Goal: Task Accomplishment & Management: Complete application form

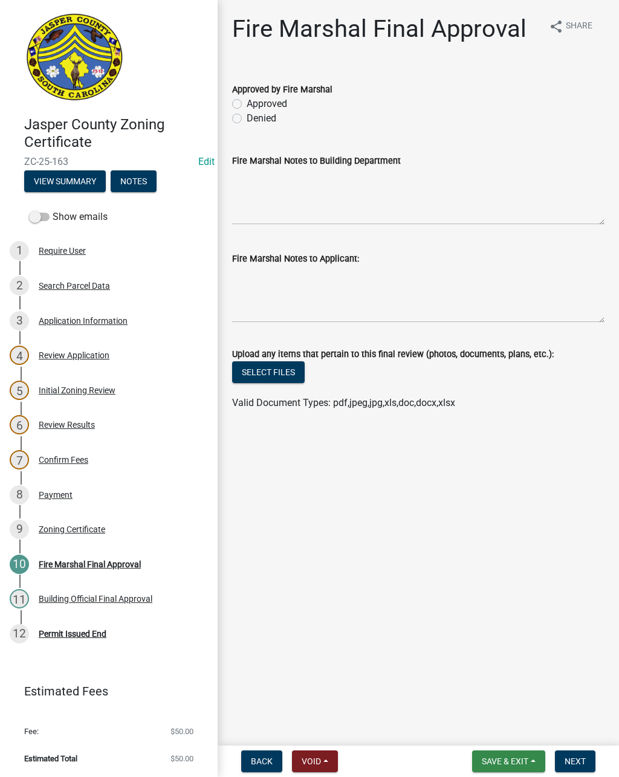
click at [513, 757] on span "Save & Exit" at bounding box center [505, 762] width 47 height 10
click at [502, 731] on button "Save & Exit" at bounding box center [496, 730] width 97 height 29
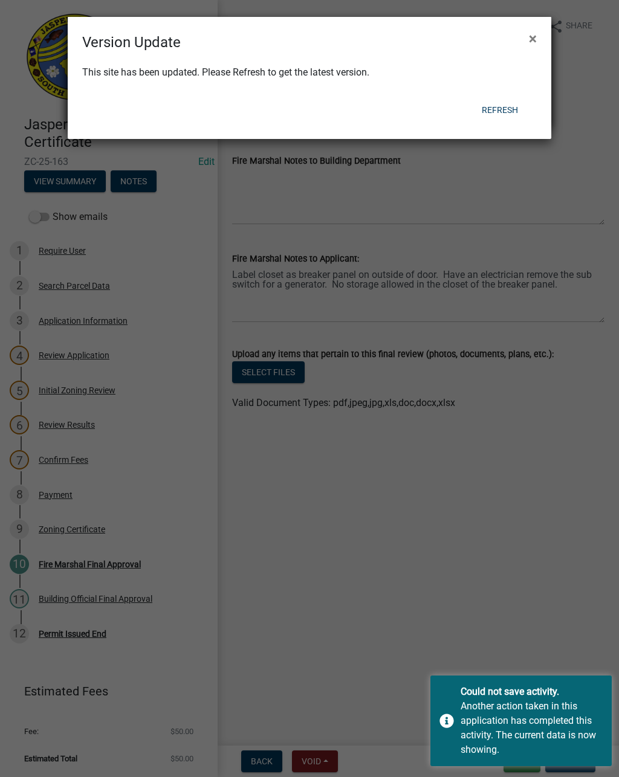
click at [501, 114] on button "Refresh" at bounding box center [500, 110] width 56 height 22
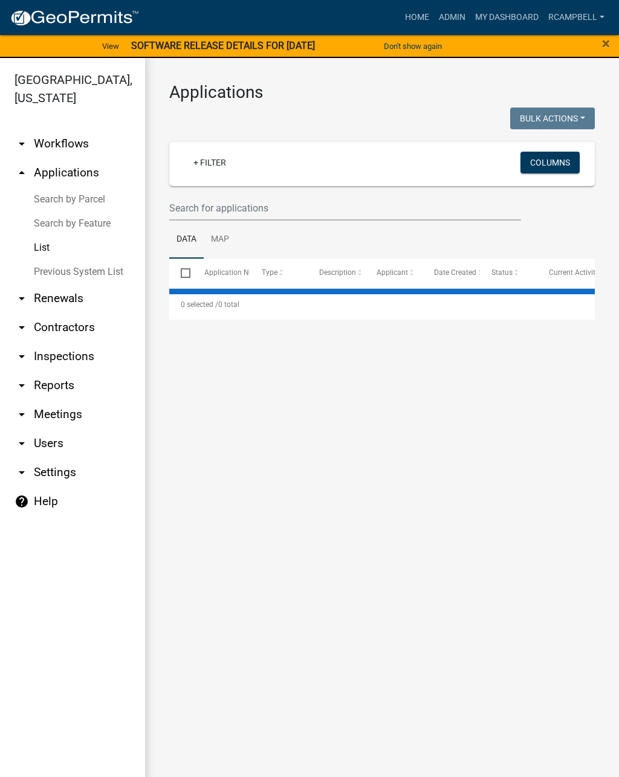
select select "2: 50"
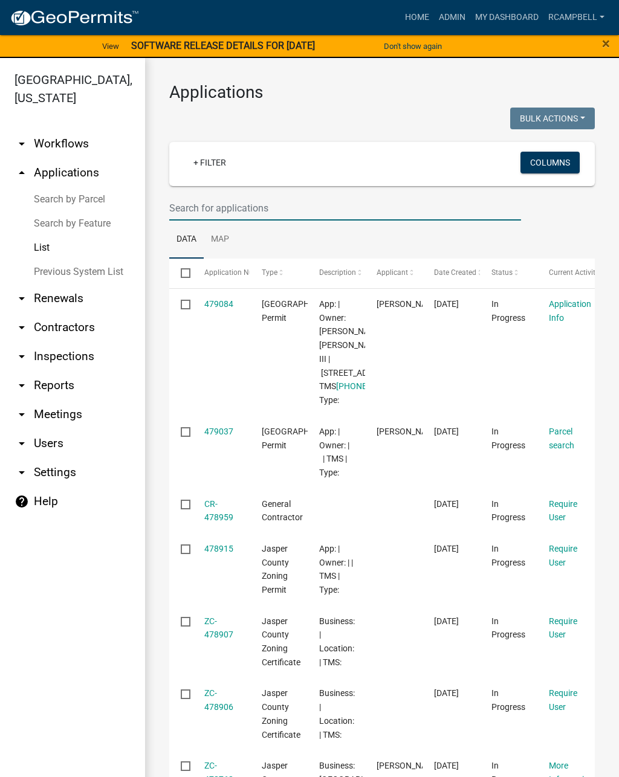
click at [326, 206] on input "text" at bounding box center [345, 208] width 352 height 25
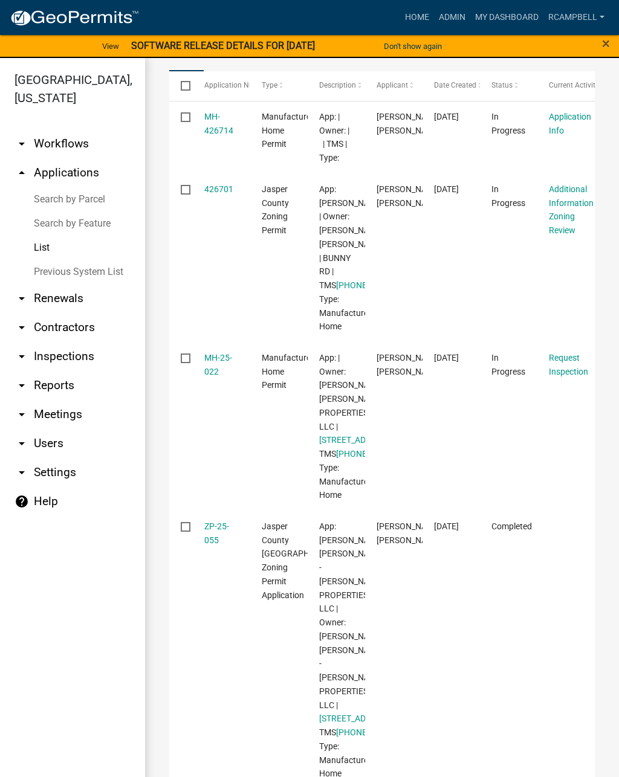
scroll to position [186, 0]
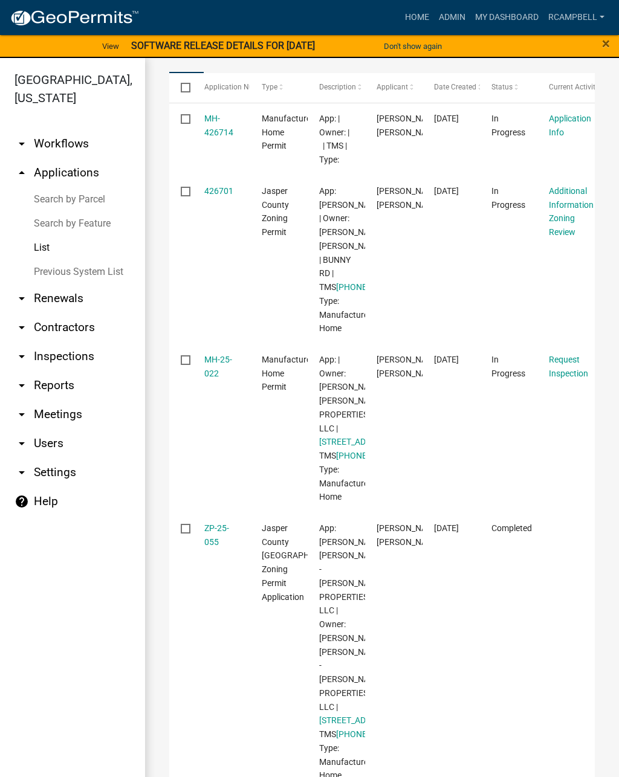
type input "800 bunny"
click at [206, 378] on link "MH-25-022" at bounding box center [218, 367] width 28 height 24
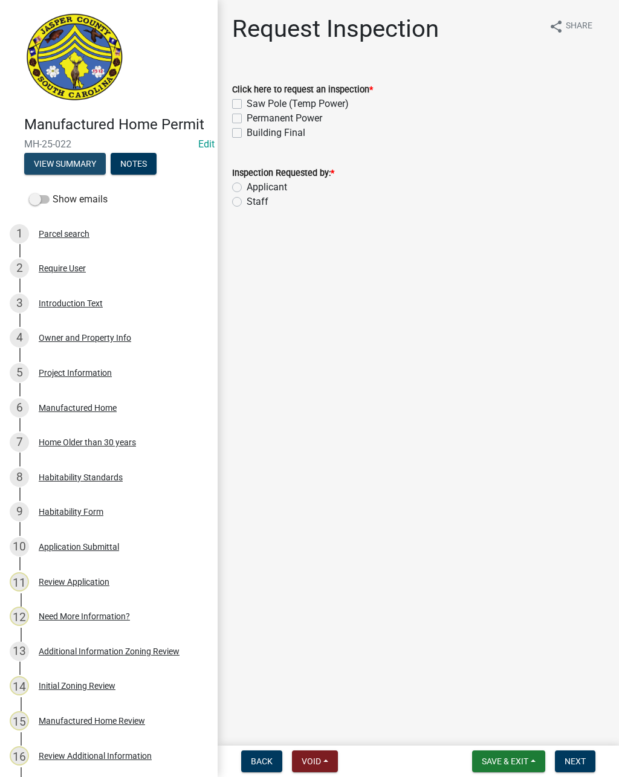
click at [79, 171] on button "View Summary" at bounding box center [65, 164] width 82 height 22
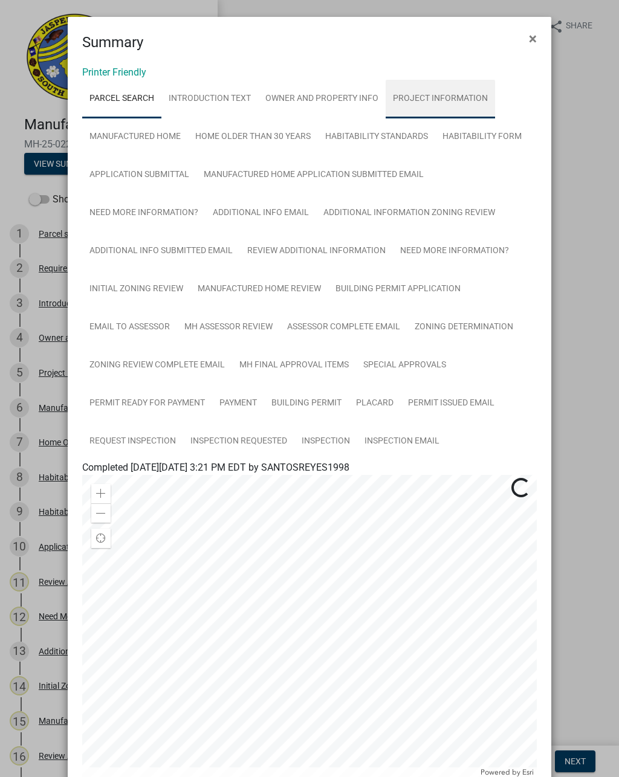
click at [447, 97] on link "Project Information" at bounding box center [440, 99] width 109 height 39
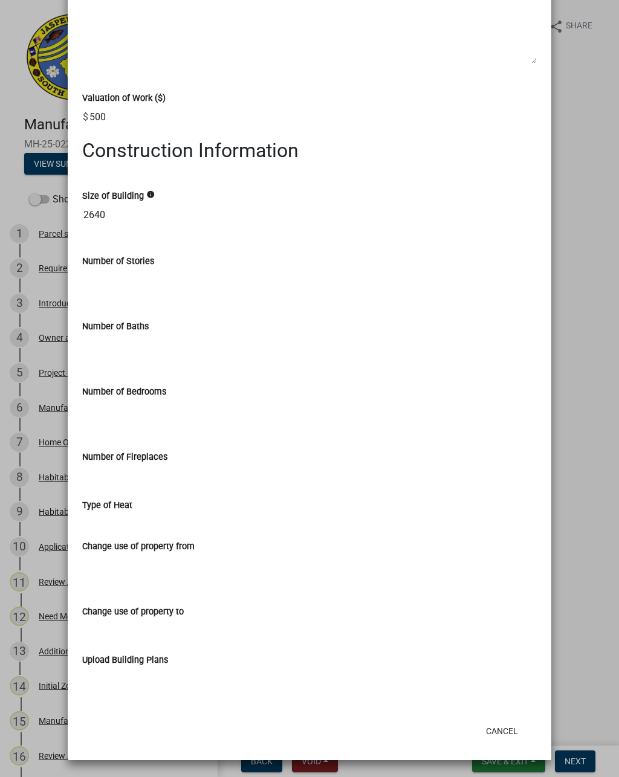
scroll to position [590, 0]
click at [508, 725] on button "Cancel" at bounding box center [501, 731] width 51 height 22
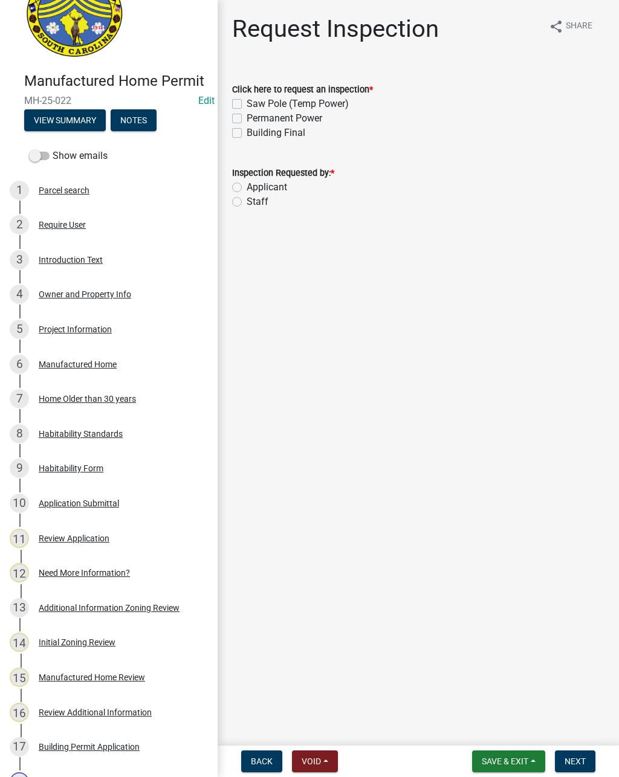
scroll to position [42, 0]
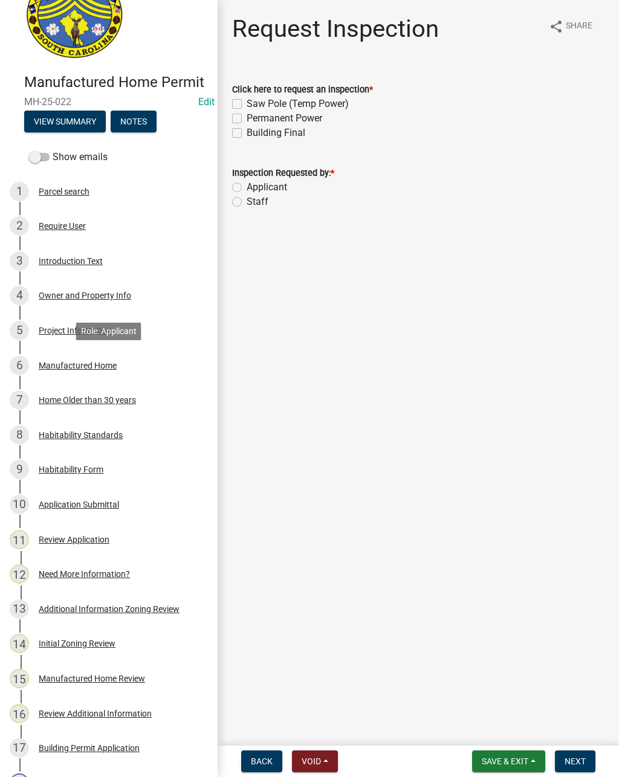
click at [83, 369] on div "Manufactured Home" at bounding box center [78, 365] width 78 height 8
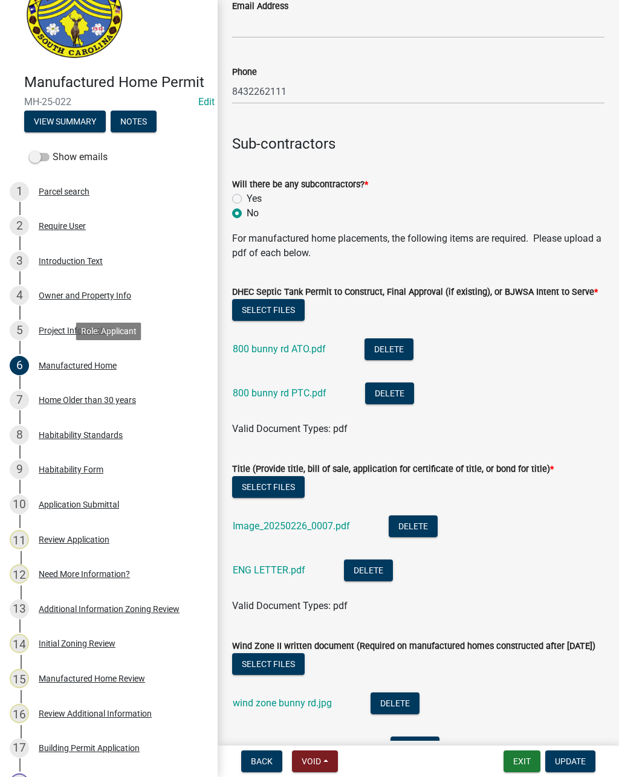
scroll to position [940, 0]
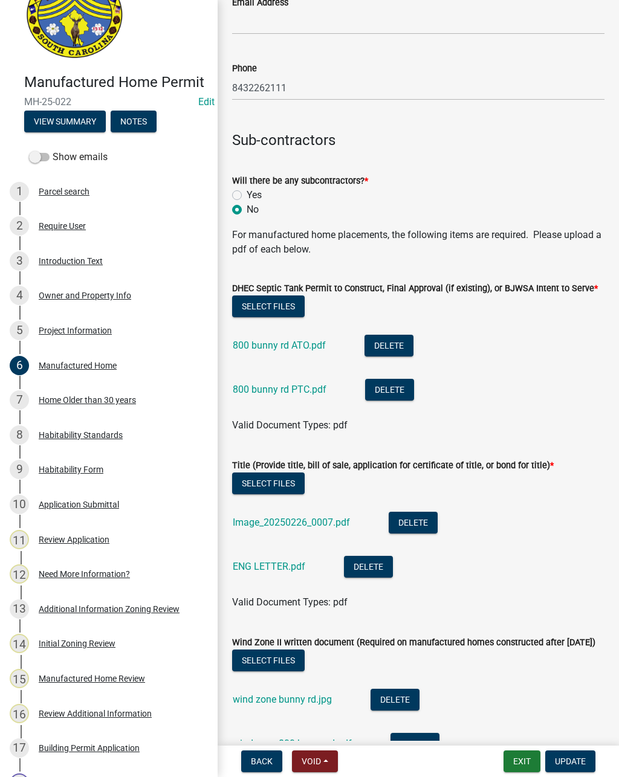
click at [267, 568] on link "ENG LETTER.pdf" at bounding box center [269, 566] width 73 height 11
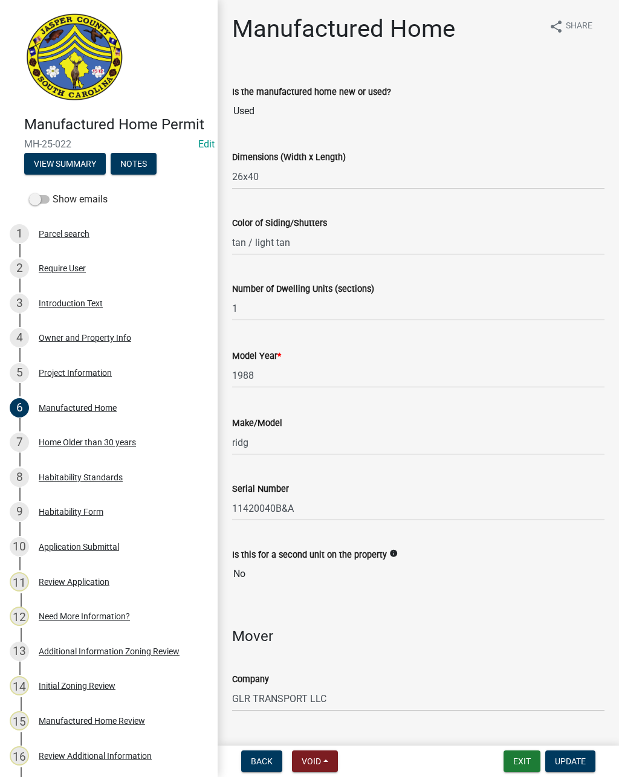
scroll to position [0, 0]
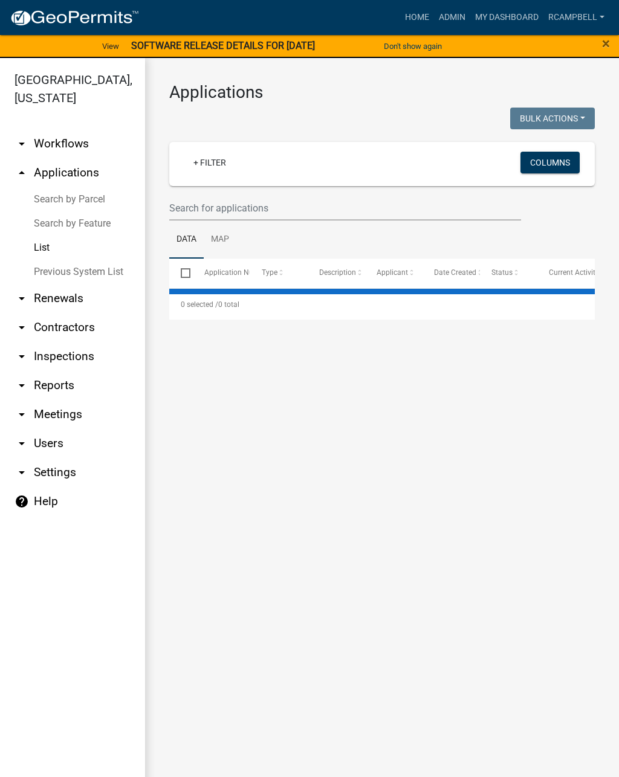
select select "2: 50"
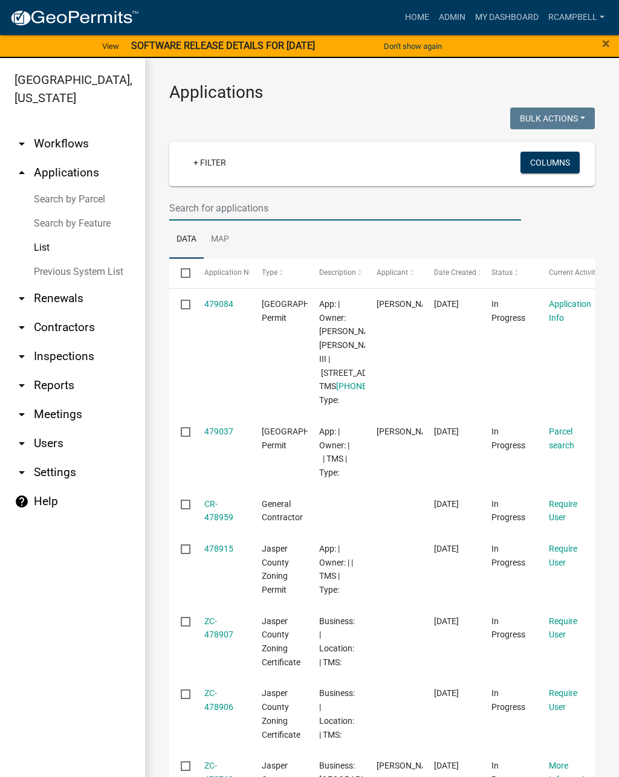
click at [300, 208] on input "text" at bounding box center [345, 208] width 352 height 25
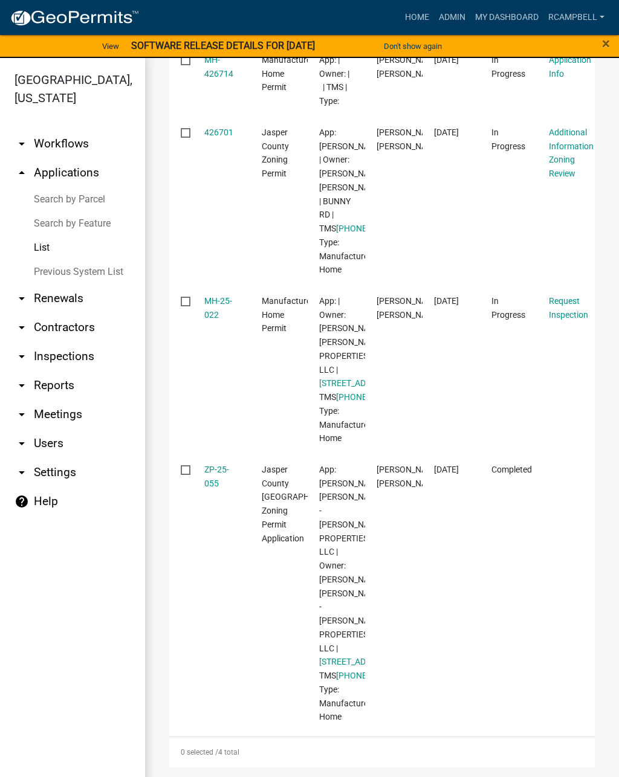
scroll to position [383, 0]
type input "800 bunny"
click at [217, 296] on link "MH-25-022" at bounding box center [218, 308] width 28 height 24
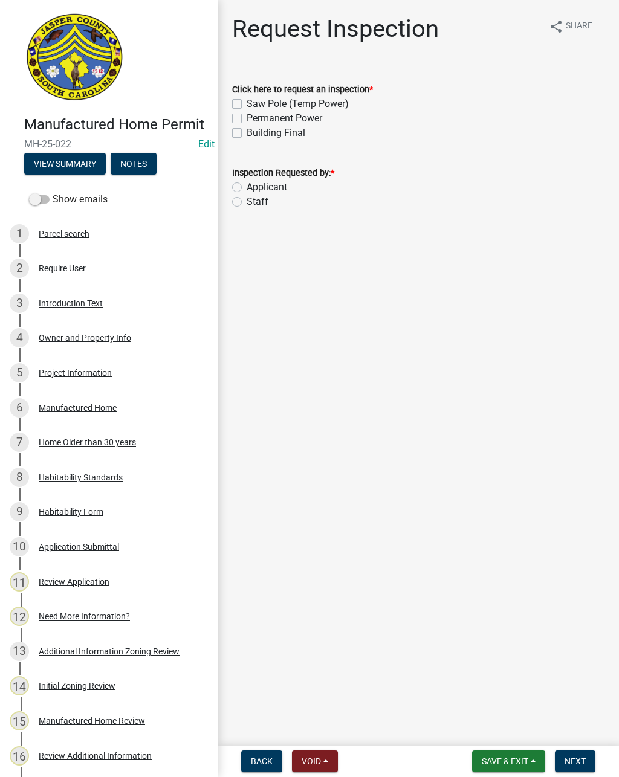
click at [83, 166] on button "View Summary" at bounding box center [65, 164] width 82 height 22
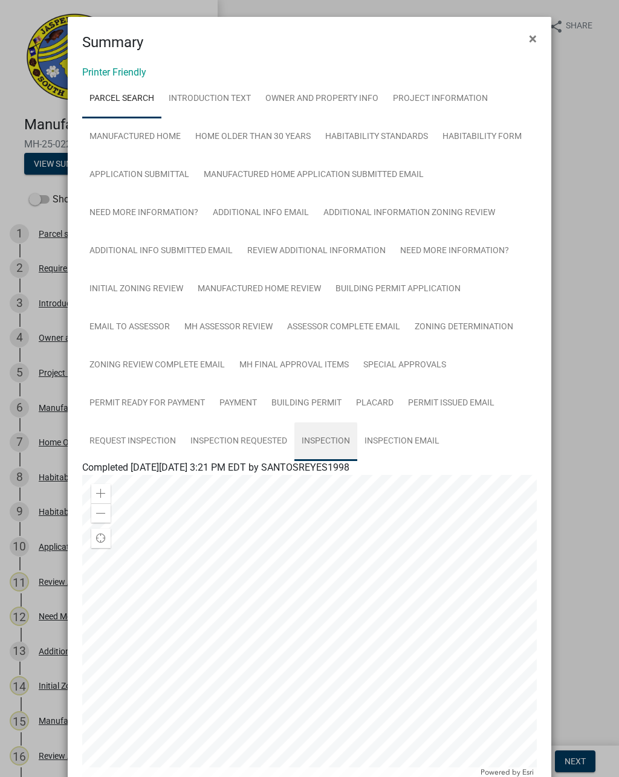
click at [326, 448] on link "Inspection" at bounding box center [325, 441] width 63 height 39
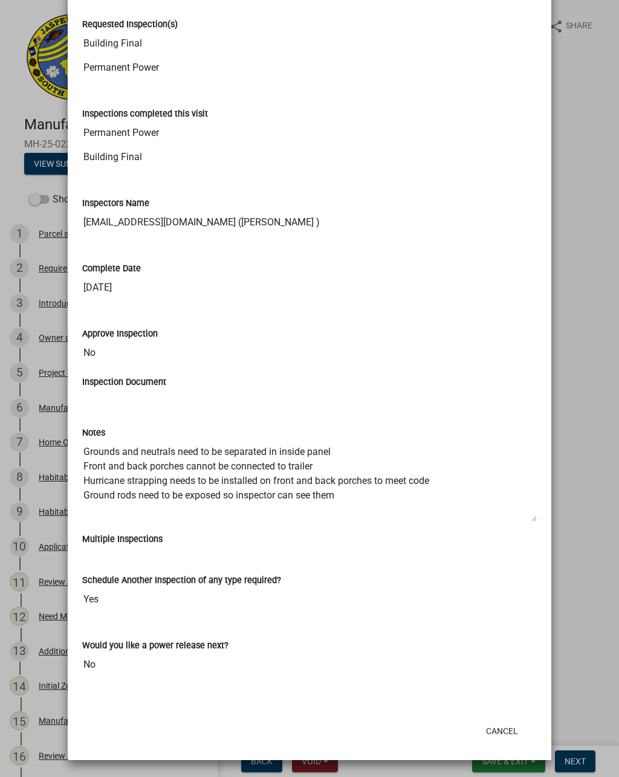
scroll to position [475, 0]
click at [505, 729] on button "Cancel" at bounding box center [501, 731] width 51 height 22
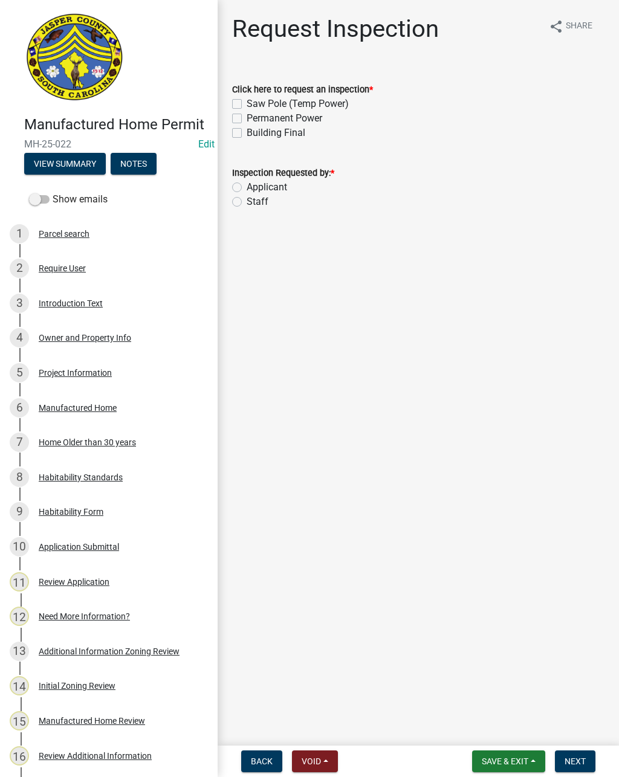
click at [247, 137] on label "Building Final" at bounding box center [276, 133] width 59 height 15
click at [247, 134] on input "Building Final" at bounding box center [251, 130] width 8 height 8
checkbox input "true"
checkbox input "false"
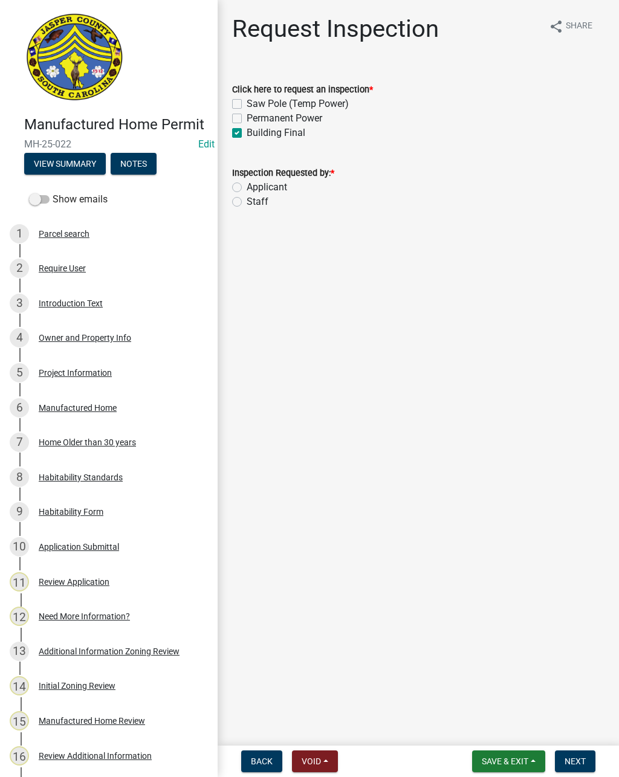
checkbox input "true"
click at [247, 206] on label "Staff" at bounding box center [258, 202] width 22 height 15
click at [247, 202] on input "Staff" at bounding box center [251, 199] width 8 height 8
radio input "true"
click at [579, 755] on button "Next" at bounding box center [575, 762] width 40 height 22
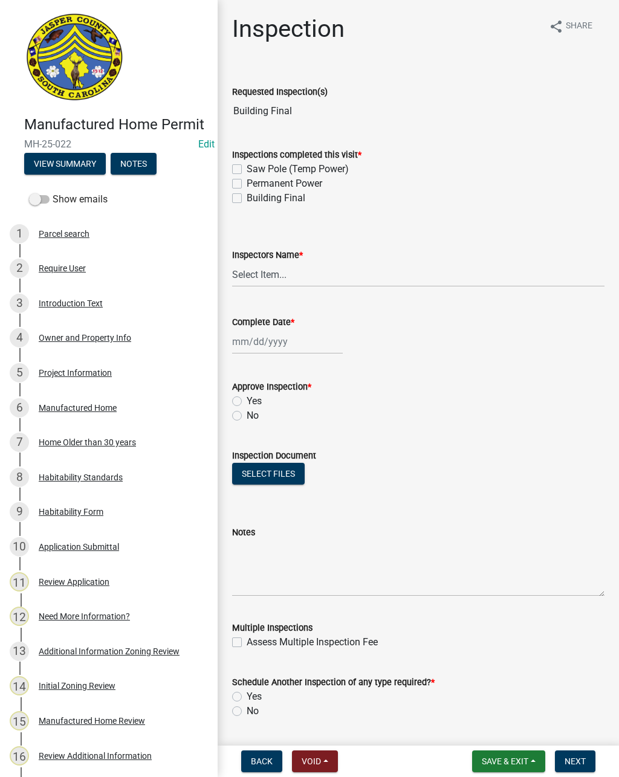
click at [247, 201] on label "Building Final" at bounding box center [276, 198] width 59 height 15
click at [247, 199] on input "Building Final" at bounding box center [251, 195] width 8 height 8
checkbox input "true"
checkbox input "false"
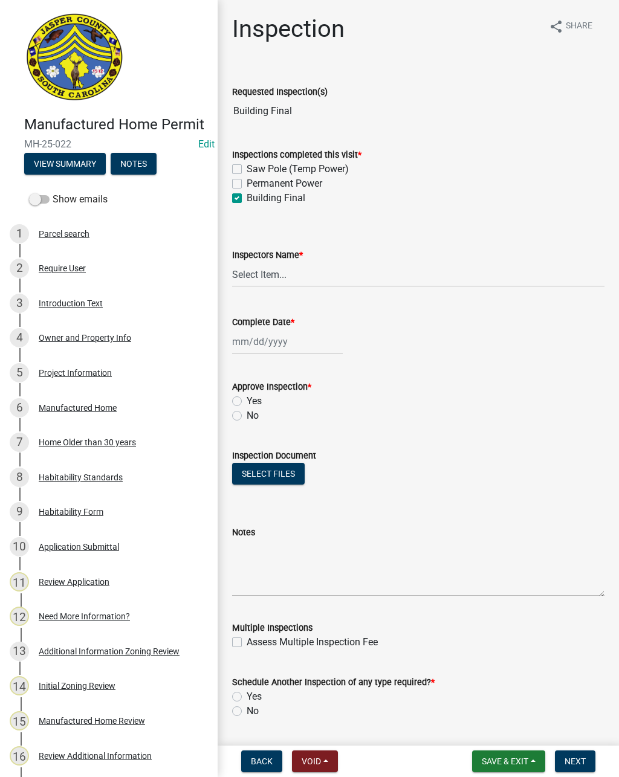
checkbox input "true"
click at [297, 280] on select "Select Item... [EMAIL_ADDRESS][DOMAIN_NAME] ([PERSON_NAME] ) rcampbell ([PERSON…" at bounding box center [418, 274] width 372 height 25
select select "acf36c91-87ca-4b19-8dd2-91b45068efa1"
click at [281, 337] on div at bounding box center [287, 341] width 111 height 25
select select "9"
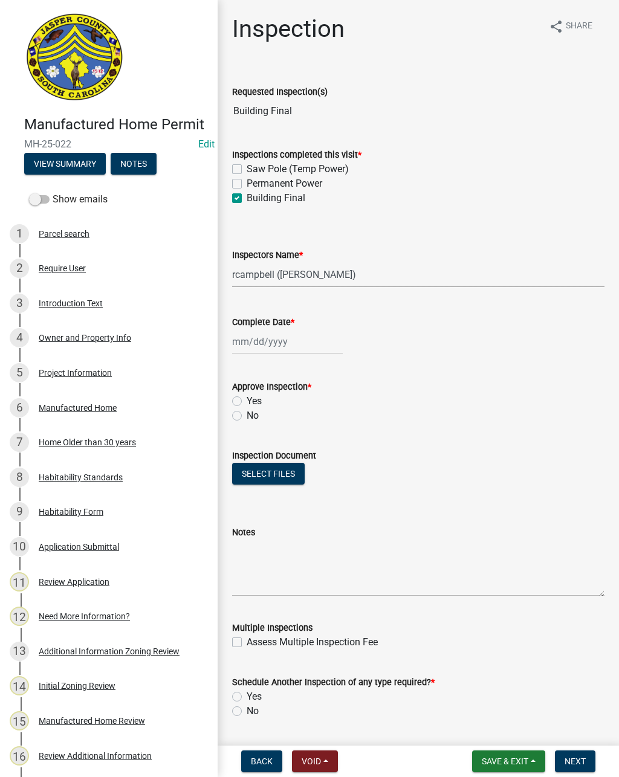
select select "2025"
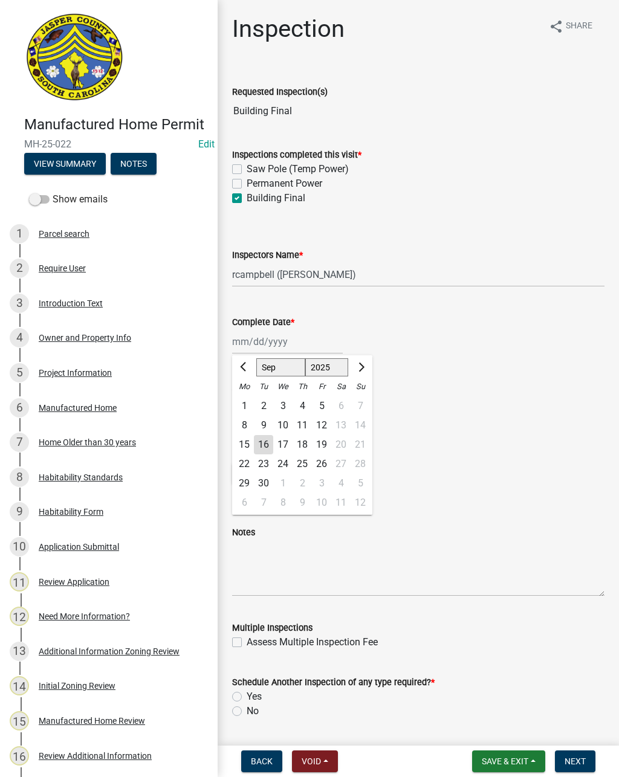
click at [264, 445] on div "16" at bounding box center [263, 444] width 19 height 19
type input "[DATE]"
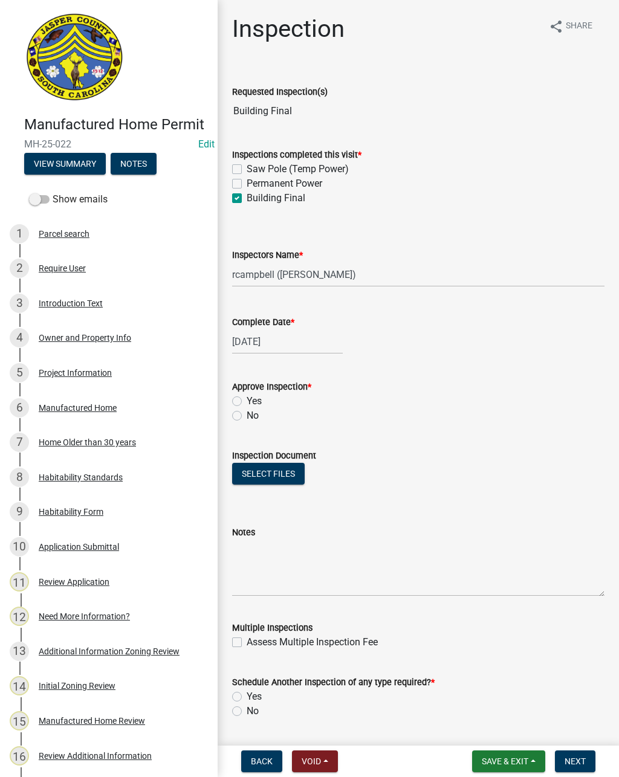
click at [247, 419] on label "No" at bounding box center [253, 416] width 12 height 15
click at [247, 416] on input "No" at bounding box center [251, 413] width 8 height 8
radio input "true"
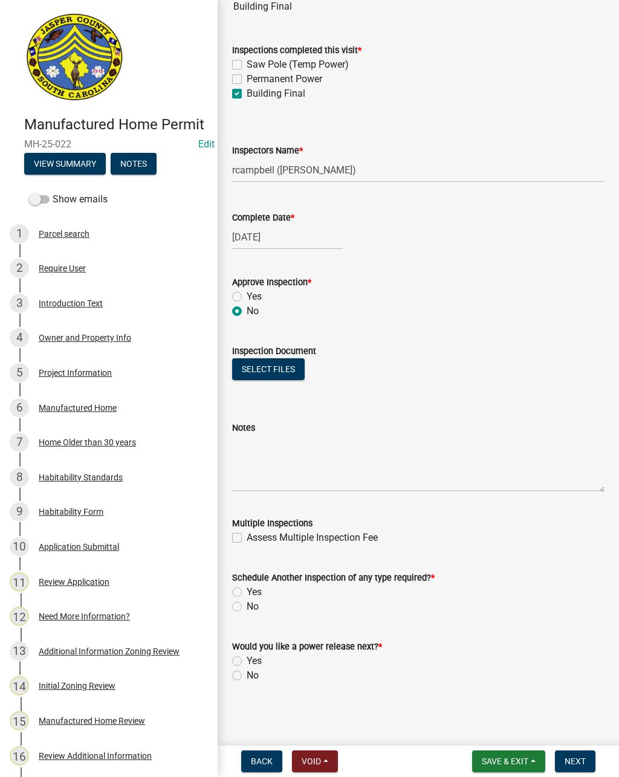
scroll to position [105, 0]
click at [247, 679] on label "No" at bounding box center [253, 675] width 12 height 15
click at [247, 676] on input "No" at bounding box center [251, 672] width 8 height 8
radio input "true"
click at [247, 611] on label "No" at bounding box center [253, 606] width 12 height 15
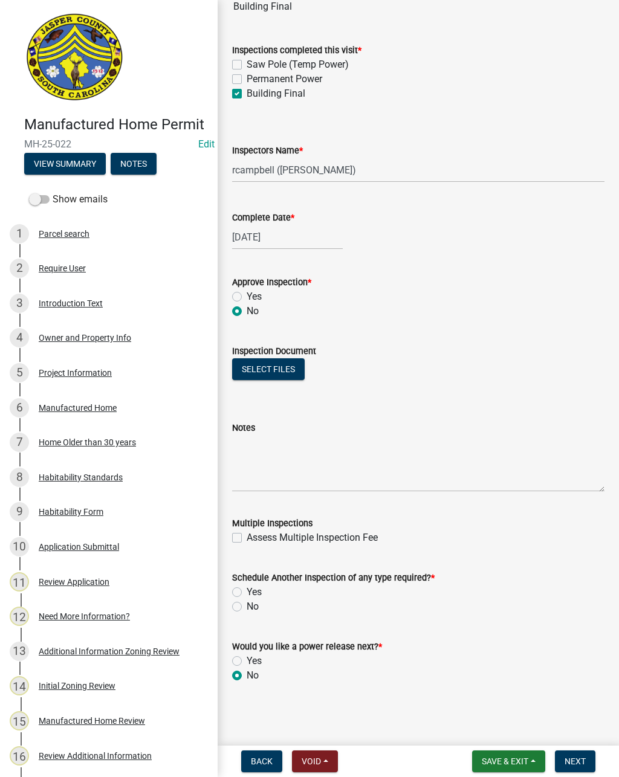
click at [247, 607] on input "No" at bounding box center [251, 603] width 8 height 8
radio input "true"
click at [518, 758] on span "Save & Exit" at bounding box center [505, 762] width 47 height 10
click at [515, 697] on button "Save" at bounding box center [496, 701] width 97 height 29
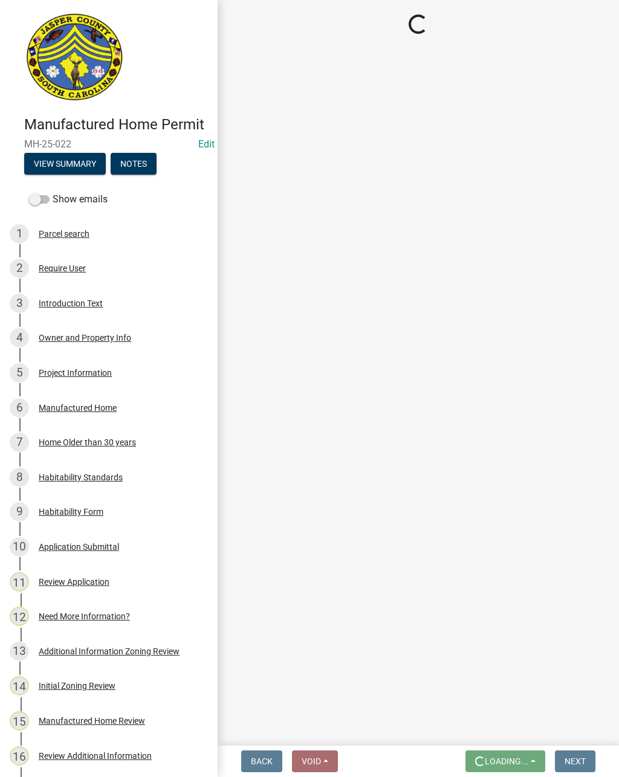
scroll to position [0, 0]
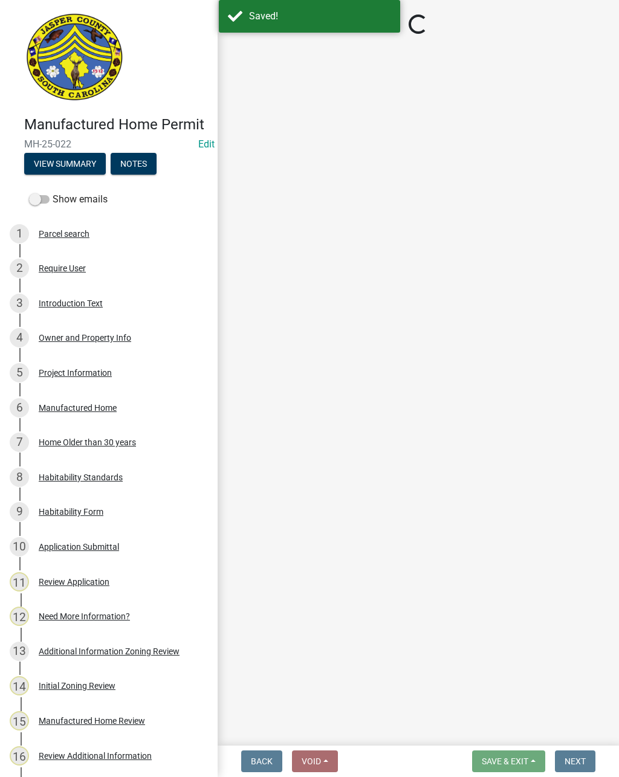
select select "acf36c91-87ca-4b19-8dd2-91b45068efa1"
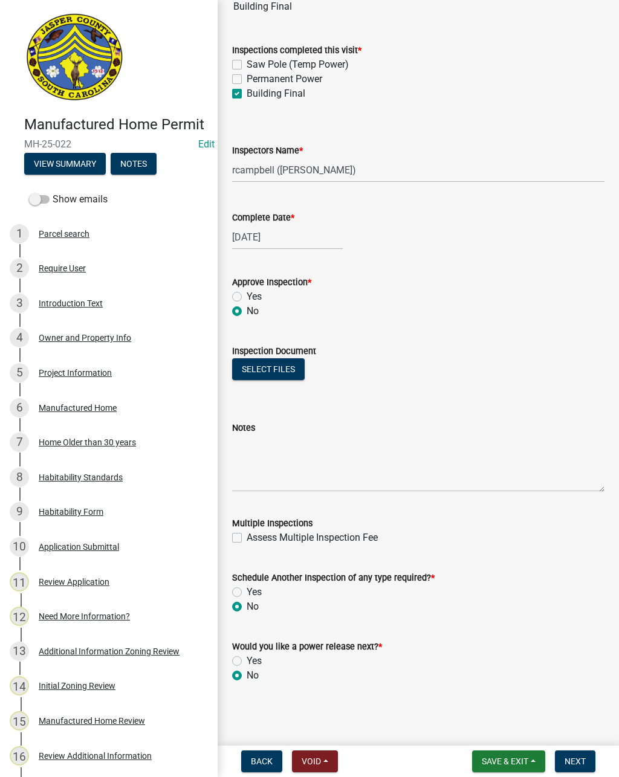
scroll to position [105, 0]
click at [282, 438] on textarea "Notes" at bounding box center [418, 463] width 372 height 57
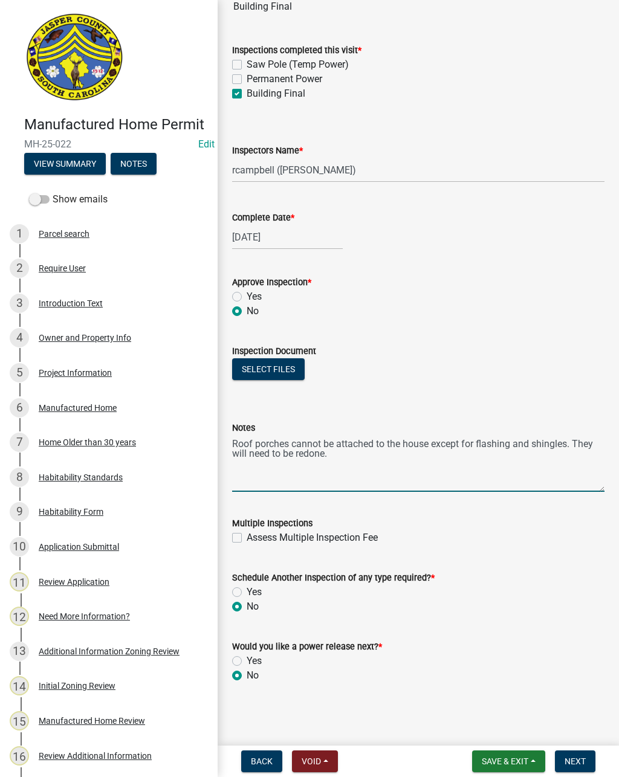
click at [237, 445] on textarea "Roof porches cannot be attached to the house except for flashing and shingles. …" at bounding box center [418, 463] width 372 height 57
click at [263, 445] on textarea "Roof porches cannot be attached to the house except for flashing and shingles. …" at bounding box center [418, 463] width 372 height 57
click at [394, 480] on textarea "Building official was supposed to meet owners on site at 9:30 [DATE]. No one wa…" at bounding box center [418, 463] width 372 height 57
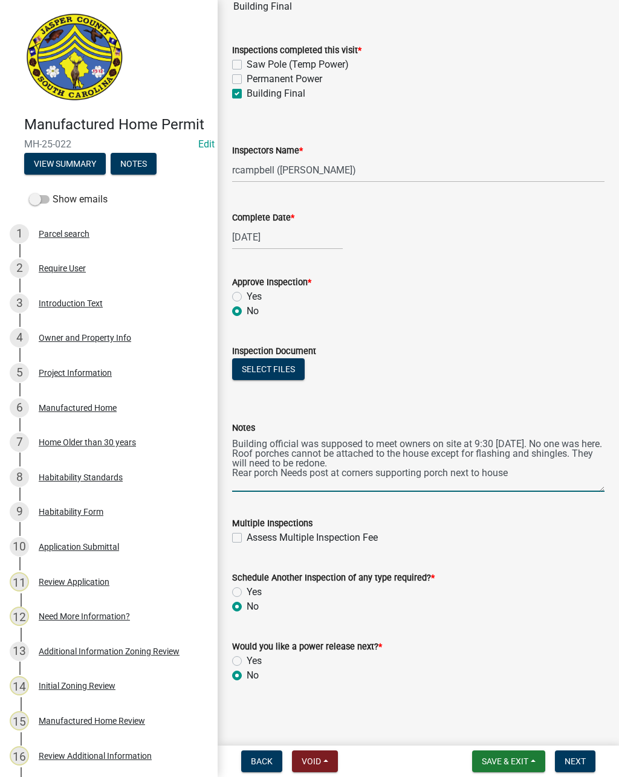
click at [329, 485] on textarea "Building official was supposed to meet owners on site at 9:30 [DATE]. No one wa…" at bounding box center [418, 463] width 372 height 57
click at [433, 480] on textarea "Building official was supposed to meet owners on site at 9:30 [DATE]. No one wa…" at bounding box center [418, 463] width 372 height 57
click at [559, 479] on textarea "Building official was supposed to meet owners on site at 9:30 [DATE]. No one wa…" at bounding box center [418, 463] width 372 height 57
click at [598, 482] on textarea "Building official was supposed to meet owners on site at 9:30 [DATE]. No one wa…" at bounding box center [418, 463] width 372 height 57
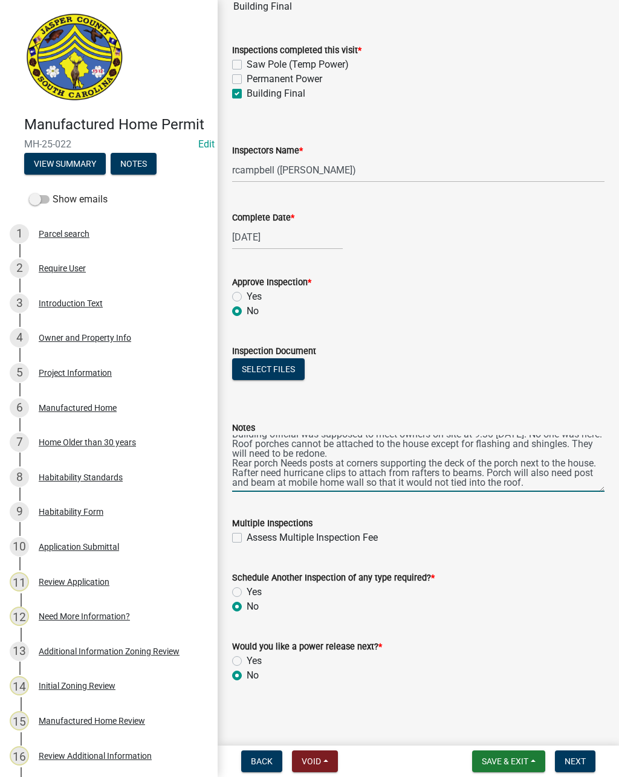
scroll to position [19, 0]
click at [256, 471] on textarea "Building official was supposed to meet owners on site at 9:30 [DATE]. No one wa…" at bounding box center [418, 463] width 372 height 57
click at [371, 467] on textarea "Building official was supposed to meet owners on site at 9:30 [DATE]. No one wa…" at bounding box center [418, 463] width 372 height 57
click at [272, 480] on textarea "Building official was supposed to meet owners on site at 9:30 [DATE]. No one wa…" at bounding box center [418, 463] width 372 height 57
click at [599, 474] on textarea "Building official was supposed to meet owners on site at 9:30 [DATE]. No one wa…" at bounding box center [418, 463] width 372 height 57
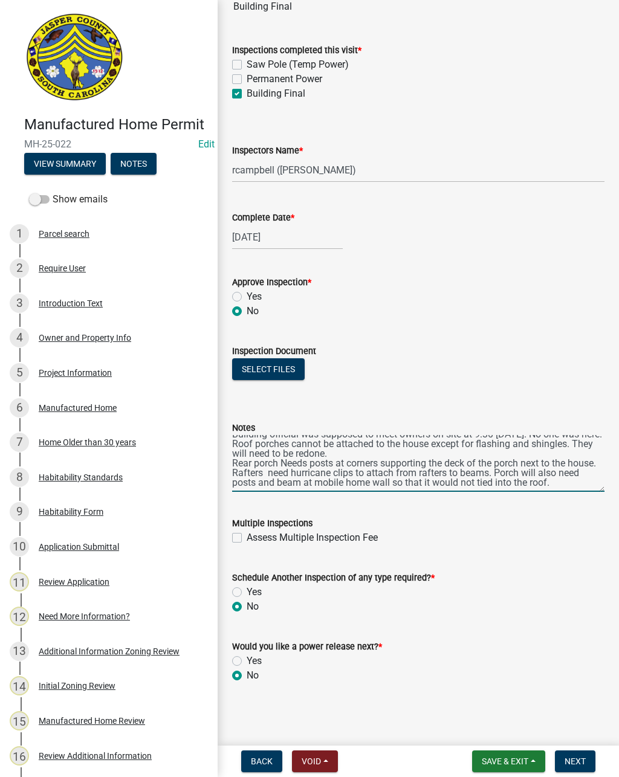
click at [455, 481] on textarea "Building official was supposed to meet owners on site at 9:30 [DATE]. No one wa…" at bounding box center [418, 463] width 372 height 57
click at [551, 483] on textarea "Building official was supposed to meet owners on site at 9:30 [DATE]. No one wa…" at bounding box center [418, 463] width 372 height 57
click at [378, 445] on textarea "Building official was supposed to meet owners on site at 9:30 [DATE]. No one wa…" at bounding box center [418, 463] width 372 height 57
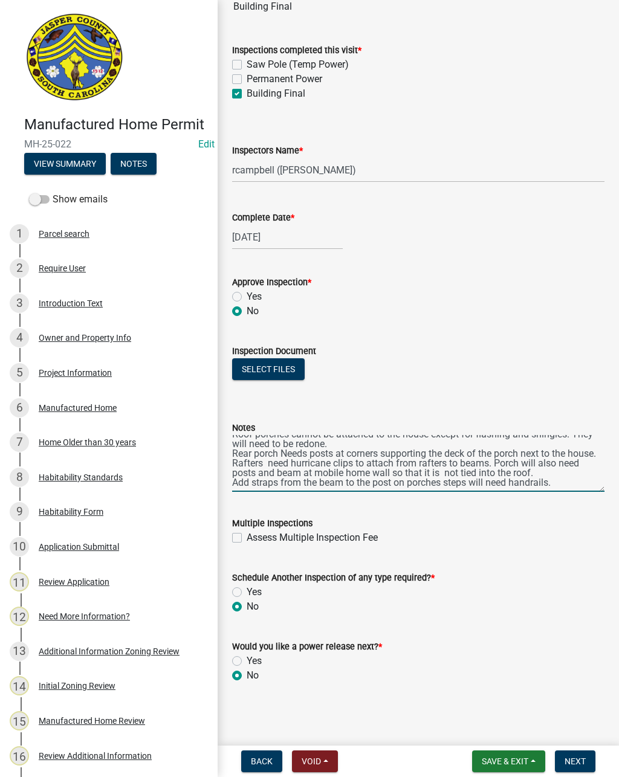
click at [566, 484] on textarea "Building official was supposed to meet owners on site at 9:30 [DATE]. No one wa…" at bounding box center [418, 463] width 372 height 57
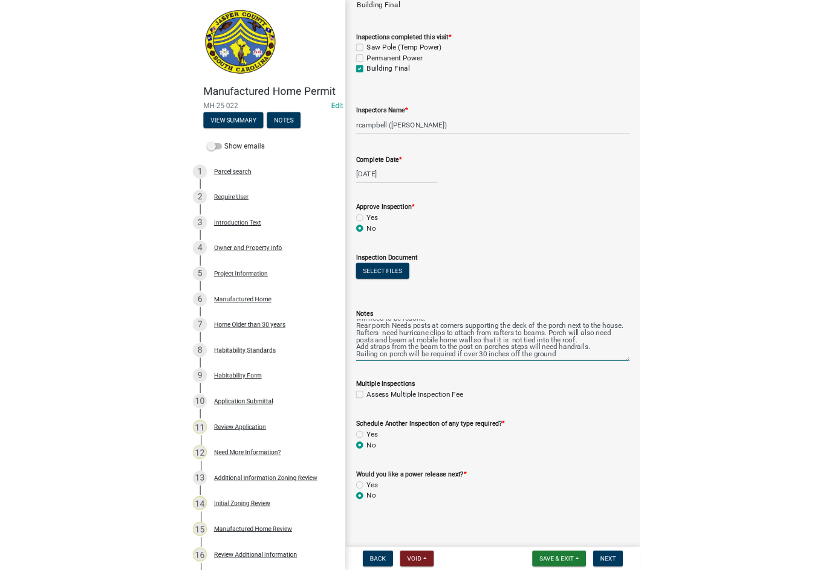
scroll to position [48, 0]
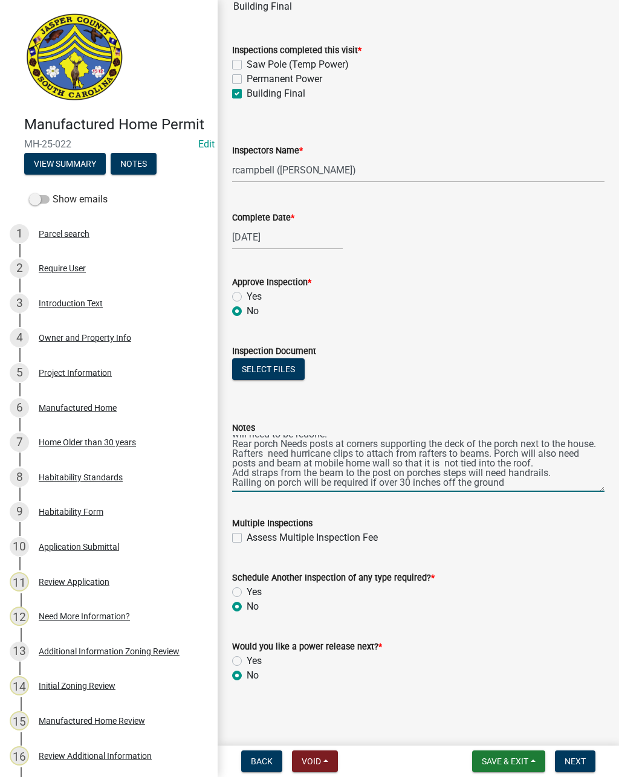
click at [386, 476] on textarea "Building official was supposed to meet owners on site at 9:30 [DATE]. No one wa…" at bounding box center [418, 463] width 372 height 57
click at [540, 471] on textarea "Building official was supposed to meet owners on site at 9:30 [DATE]. No one wa…" at bounding box center [418, 463] width 372 height 57
click at [413, 483] on textarea "Building official was supposed to meet owners on site at 9:30 [DATE]. No one wa…" at bounding box center [418, 463] width 372 height 57
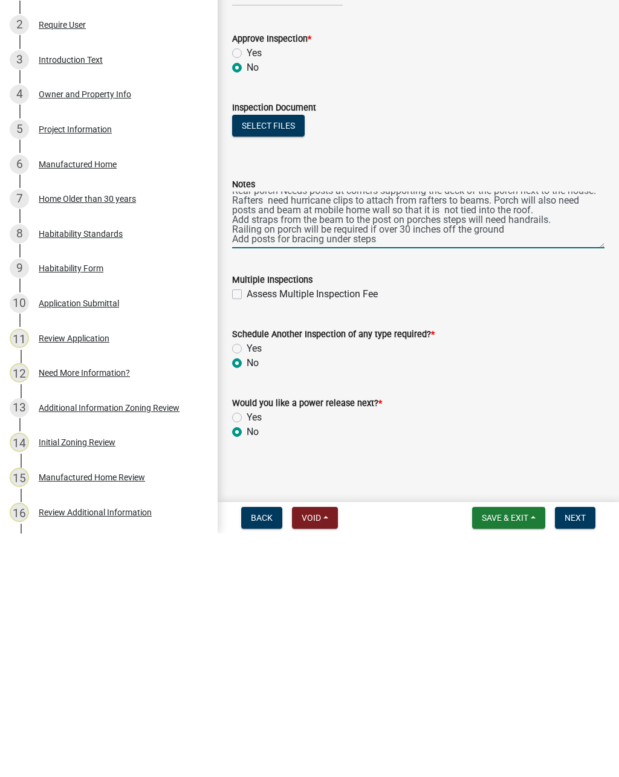
type textarea "Building official was supposed to meet owners on site at 9:30 [DATE]. No one wa…"
click at [522, 757] on span "Save & Exit" at bounding box center [505, 762] width 47 height 10
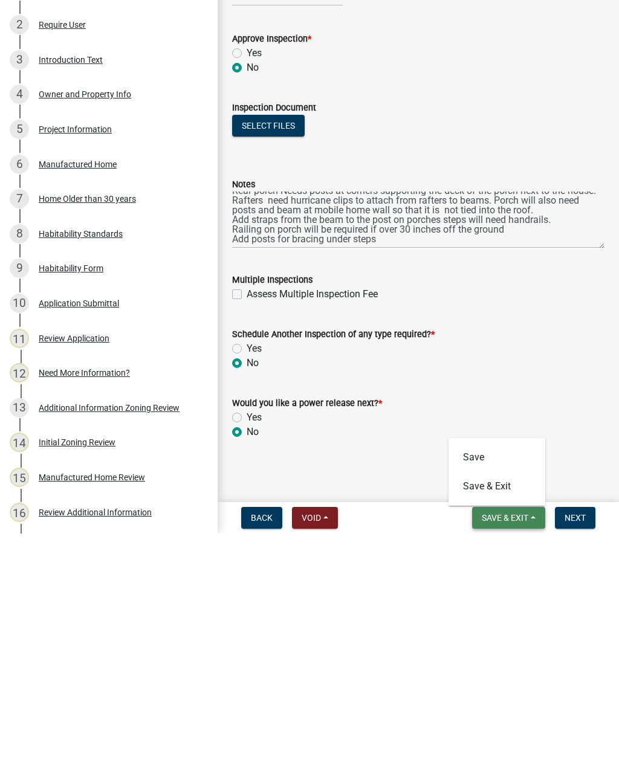
scroll to position [0, 0]
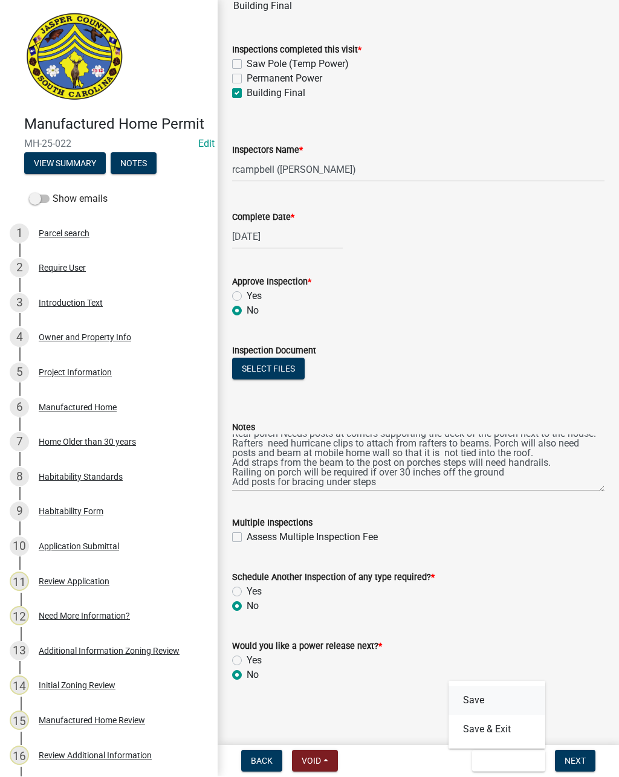
click at [503, 698] on button "Save" at bounding box center [496, 701] width 97 height 29
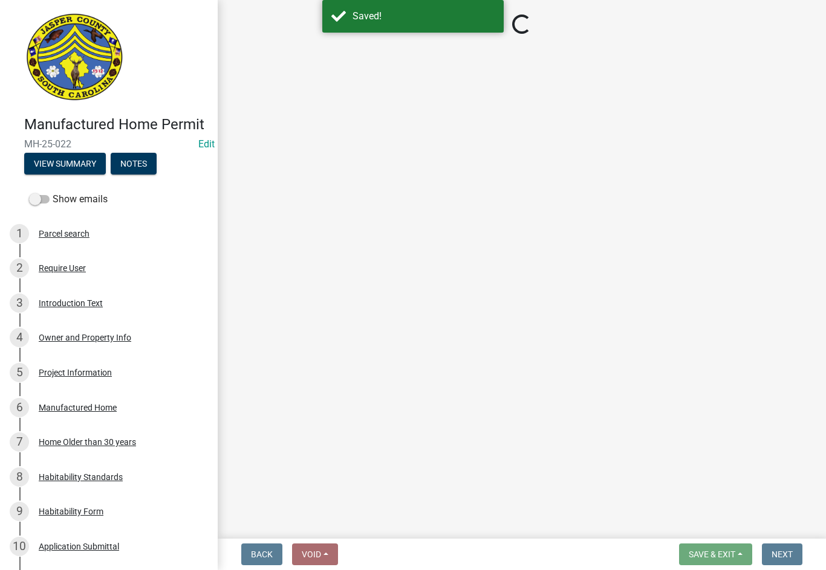
select select "acf36c91-87ca-4b19-8dd2-91b45068efa1"
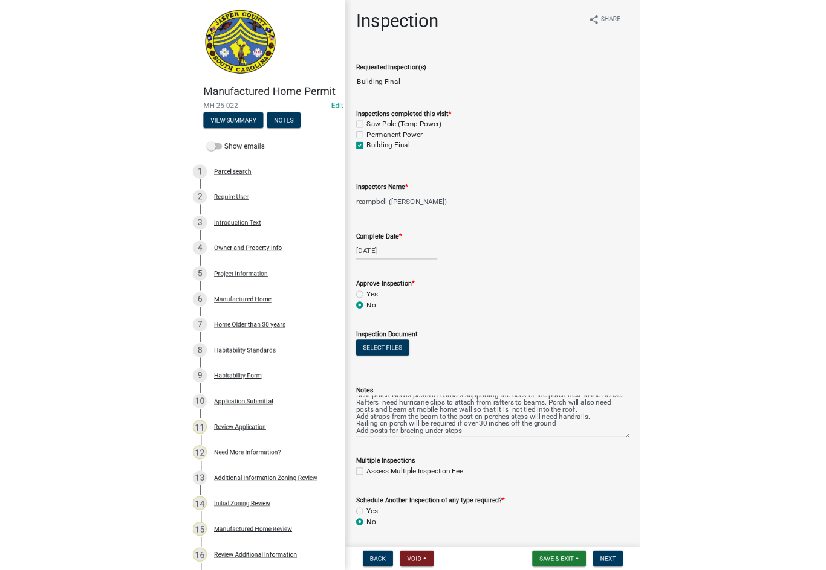
scroll to position [77, 0]
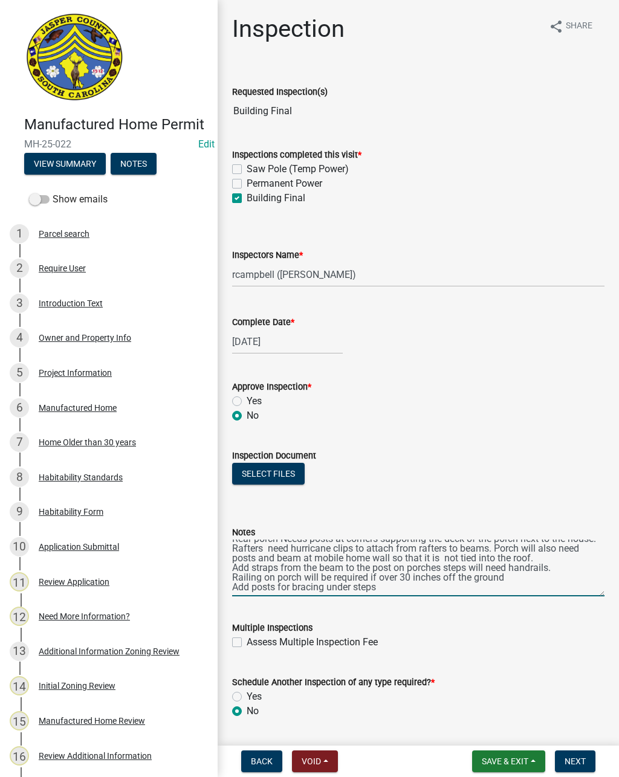
click at [414, 562] on textarea "Building official was supposed to meet owners on site at 9:30 [DATE]. No one wa…" at bounding box center [418, 568] width 372 height 57
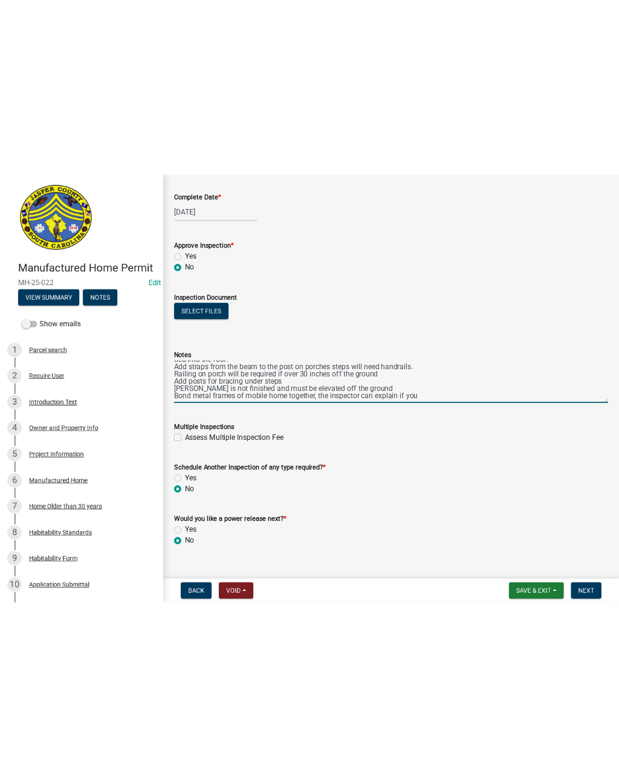
scroll to position [105, 0]
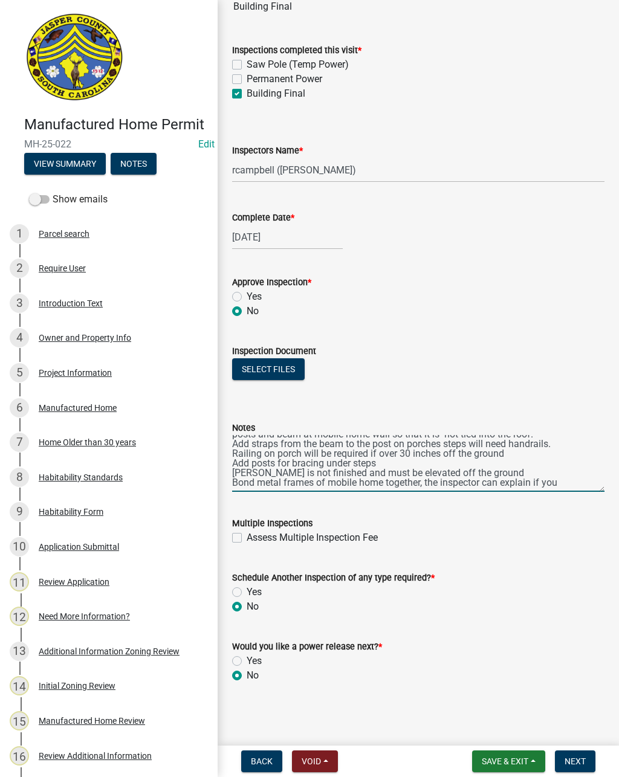
click at [323, 477] on textarea "Building official was supposed to meet owners on site at 9:30 [DATE]. No one wa…" at bounding box center [418, 463] width 372 height 57
click at [250, 488] on textarea "Building official was supposed to meet owners on site at 9:30 [DATE]. No one wa…" at bounding box center [418, 463] width 372 height 57
click at [315, 474] on textarea "Building official was supposed to meet owners on site at 9:30 [DATE]. No one wa…" at bounding box center [418, 463] width 372 height 57
type textarea "Building official was supposed to meet owners on site at 9:30 [DATE]. No one wa…"
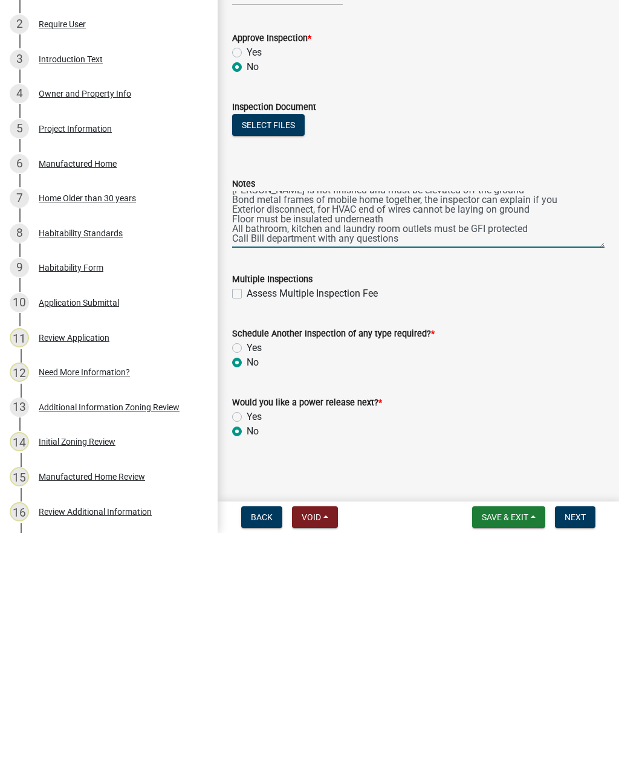
click at [574, 757] on span "Next" at bounding box center [574, 762] width 21 height 10
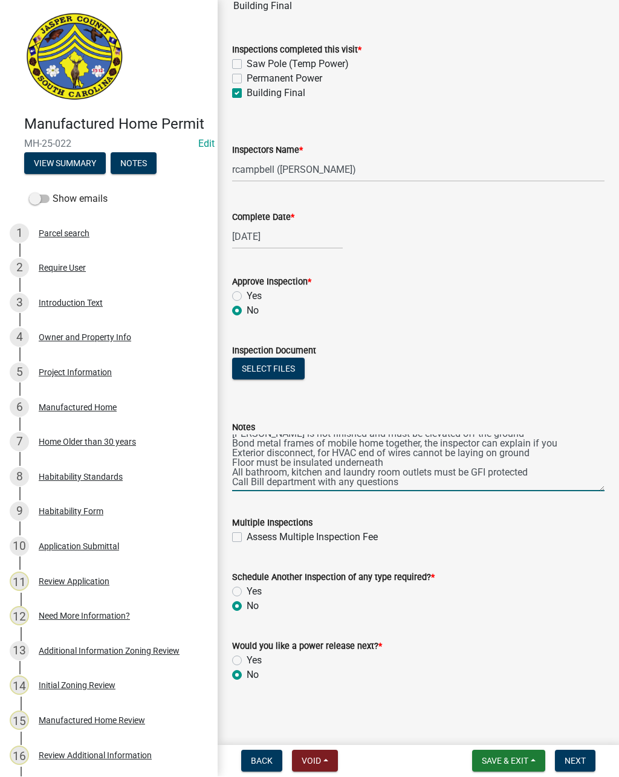
scroll to position [0, 0]
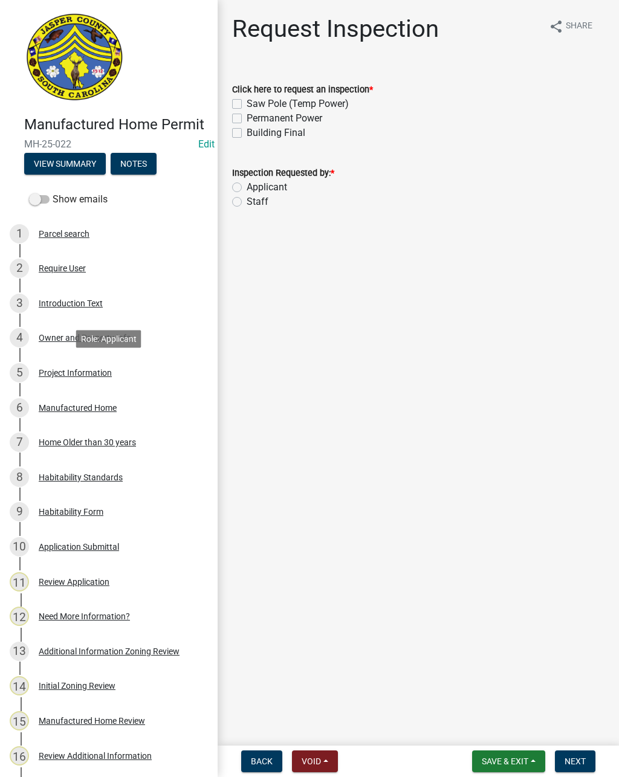
click at [87, 375] on div "Project Information" at bounding box center [75, 373] width 73 height 8
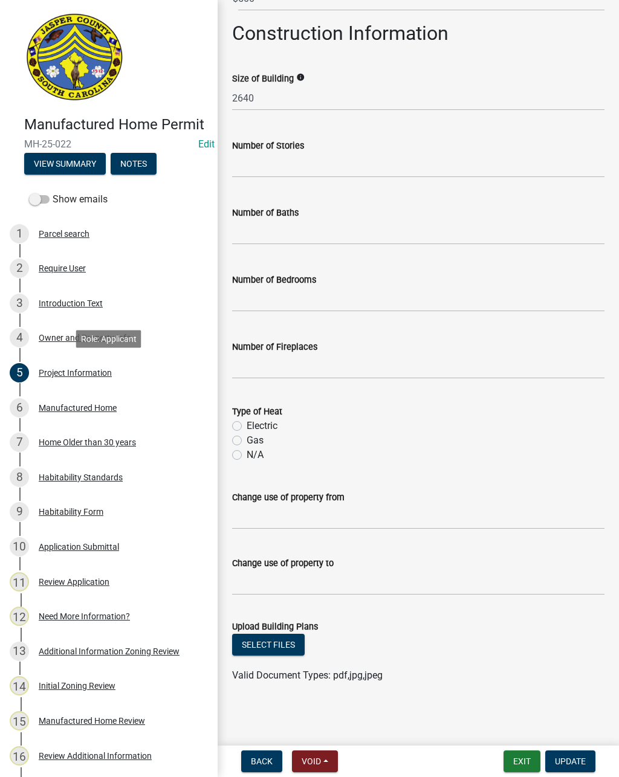
scroll to position [276, 0]
click at [85, 408] on div "Manufactured Home" at bounding box center [78, 408] width 78 height 8
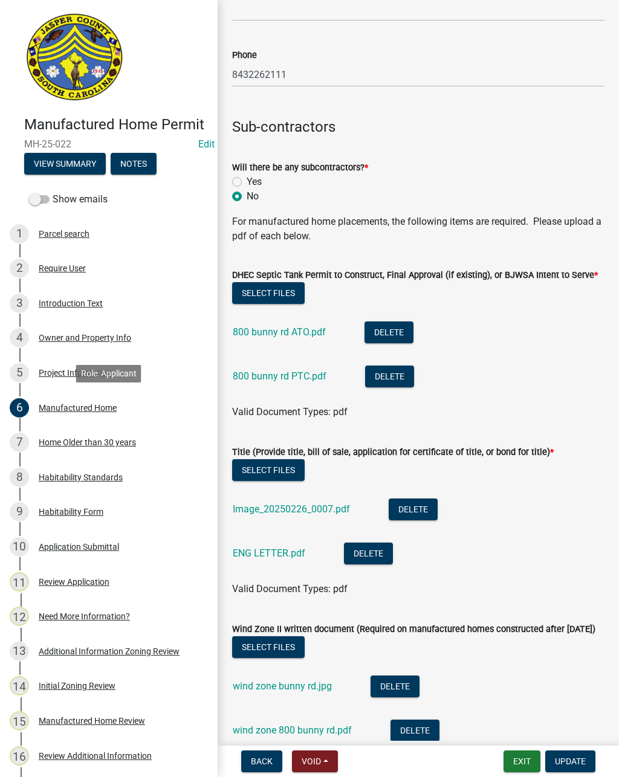
scroll to position [954, 0]
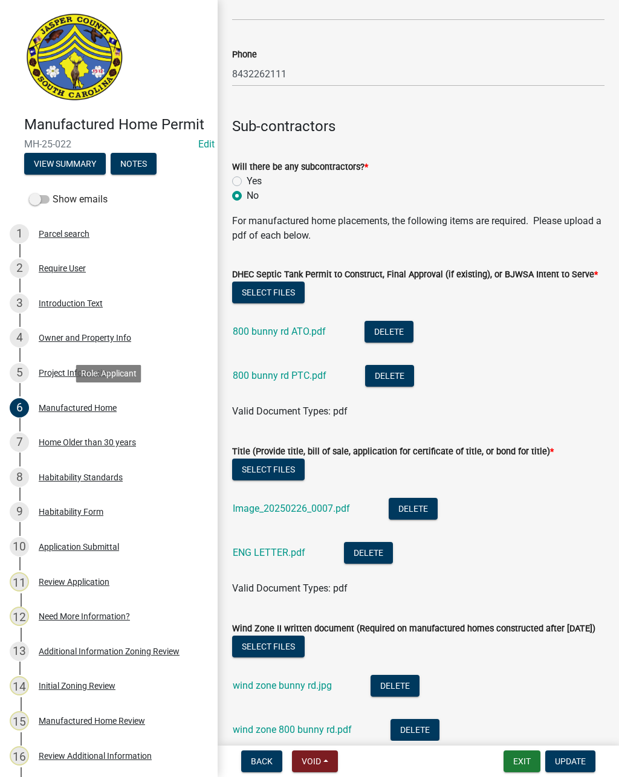
click at [273, 558] on link "ENG LETTER.pdf" at bounding box center [269, 552] width 73 height 11
click at [79, 166] on button "View Summary" at bounding box center [65, 164] width 82 height 22
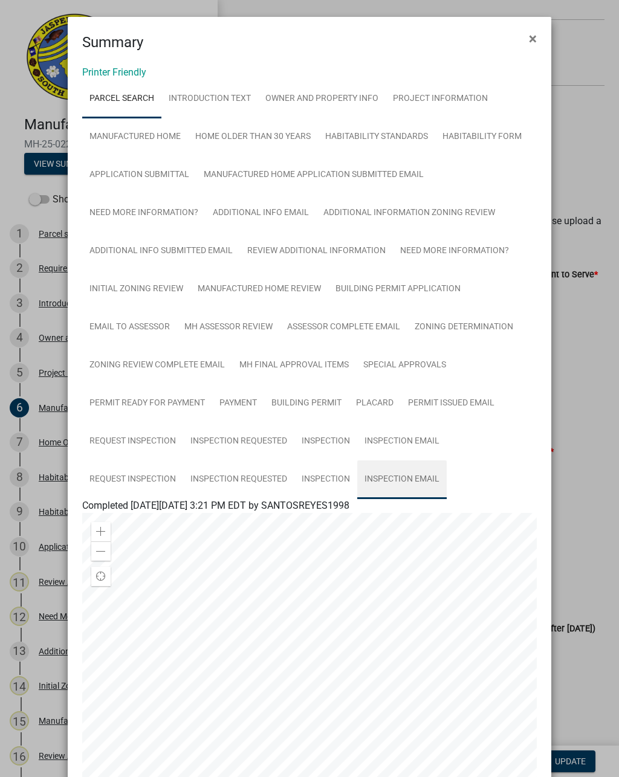
click at [415, 486] on link "Inspection Email" at bounding box center [401, 479] width 89 height 39
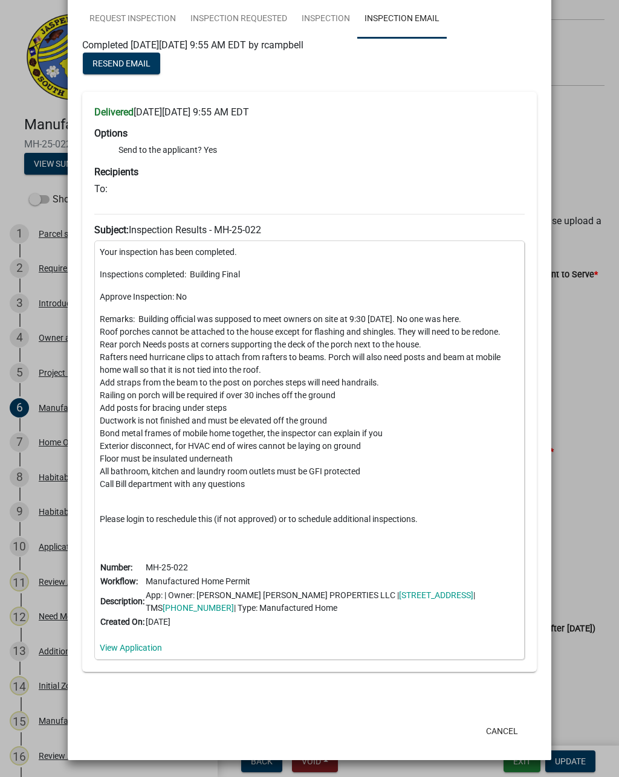
scroll to position [460, 0]
click at [498, 728] on button "Cancel" at bounding box center [501, 732] width 51 height 22
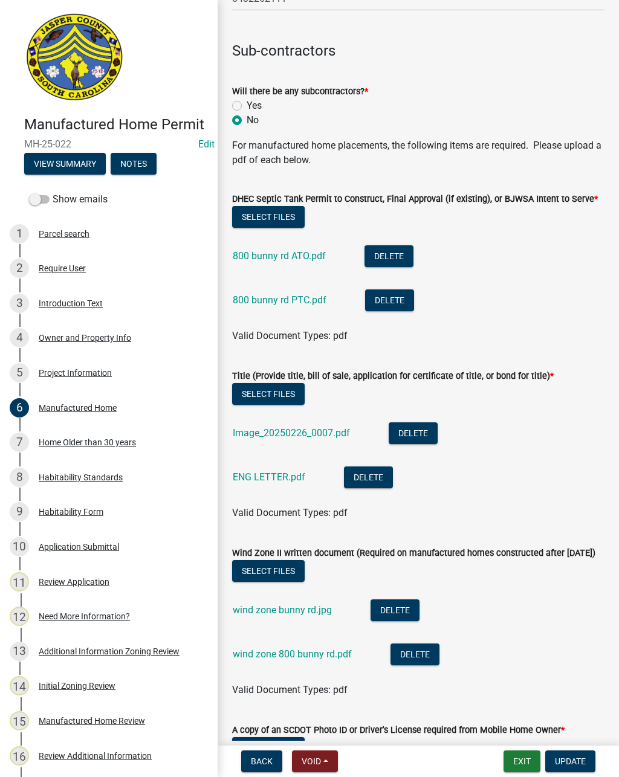
scroll to position [1028, 0]
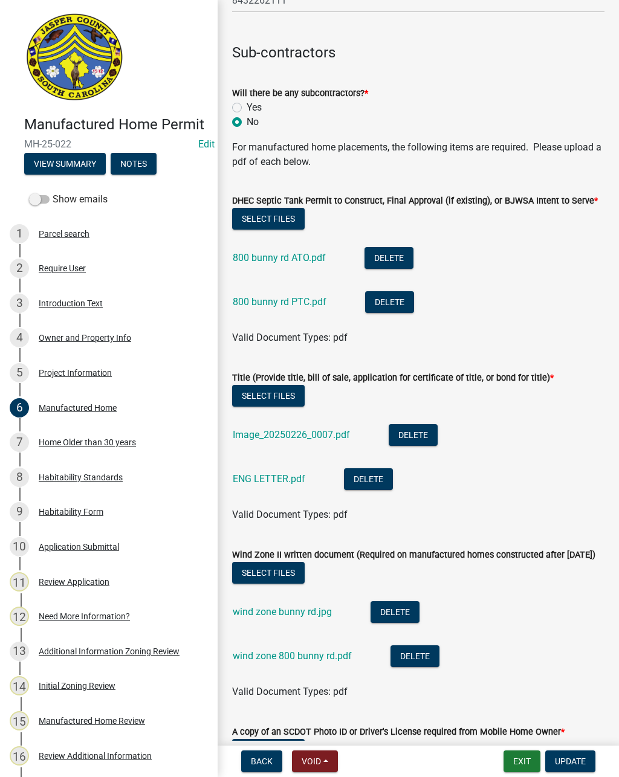
click at [265, 485] on link "ENG LETTER.pdf" at bounding box center [269, 478] width 73 height 11
